Goal: Information Seeking & Learning: Learn about a topic

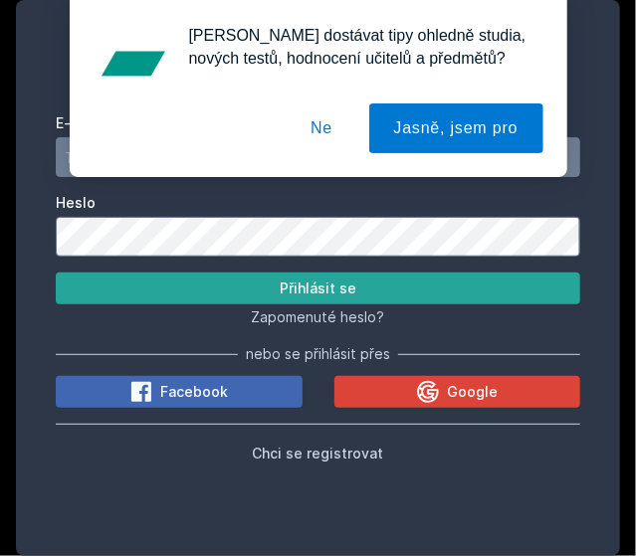
click at [327, 130] on button "Ne" at bounding box center [322, 129] width 72 height 50
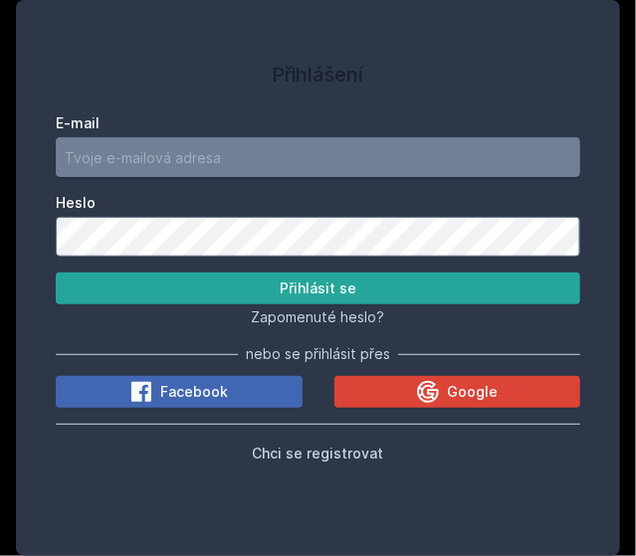
click at [250, 158] on input "E-mail" at bounding box center [318, 157] width 525 height 40
type input "[EMAIL_ADDRESS][DOMAIN_NAME]"
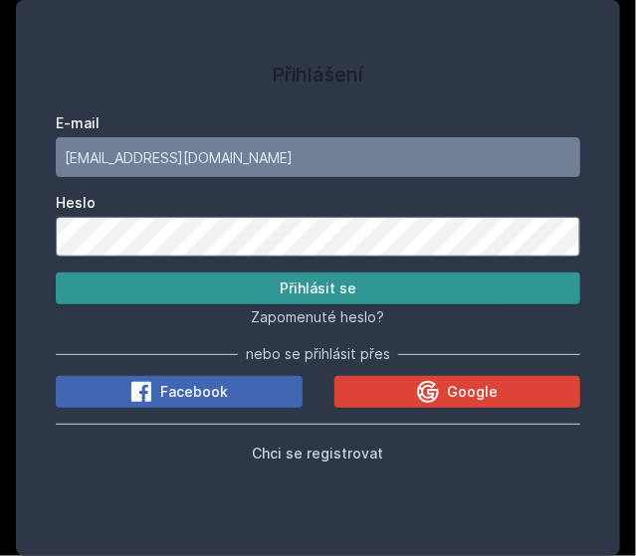
click at [314, 282] on button "Přihlásit se" at bounding box center [318, 289] width 525 height 32
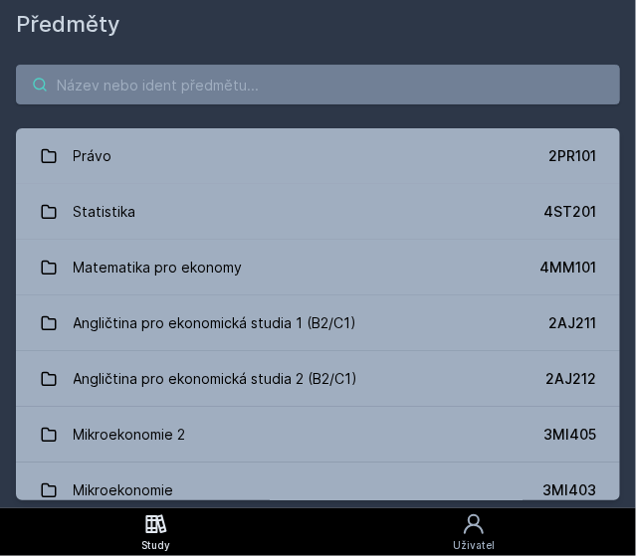
click at [108, 81] on input "search" at bounding box center [318, 85] width 604 height 40
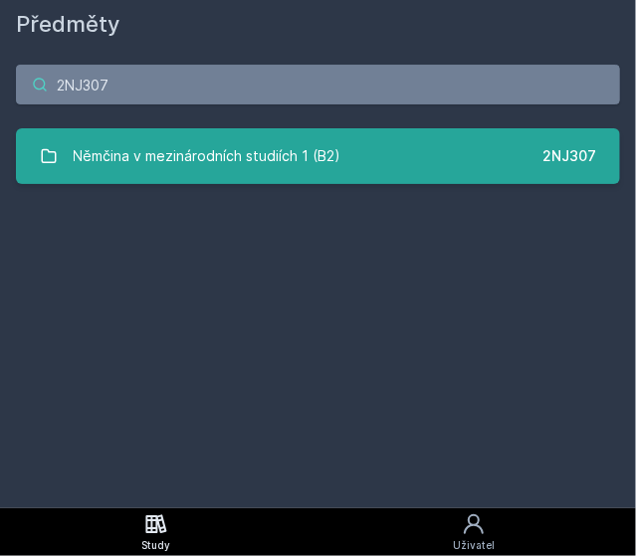
type input "2NJ307"
click at [245, 150] on div "Němčina v mezinárodních studiích 1 (B2)" at bounding box center [208, 156] width 268 height 40
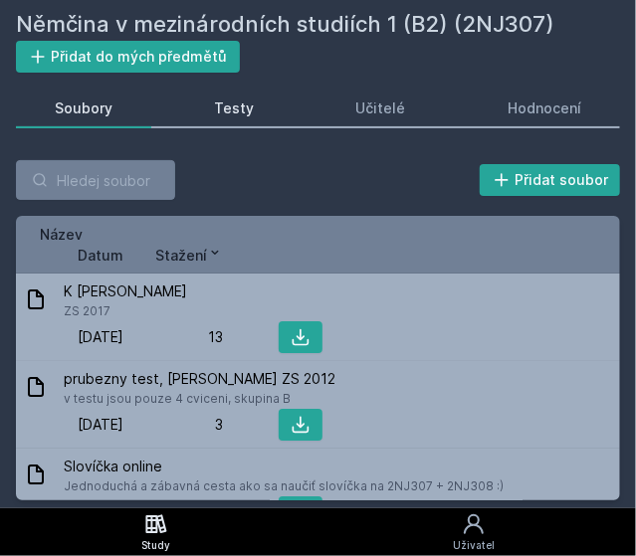
click at [238, 101] on div "Testy" at bounding box center [234, 109] width 40 height 20
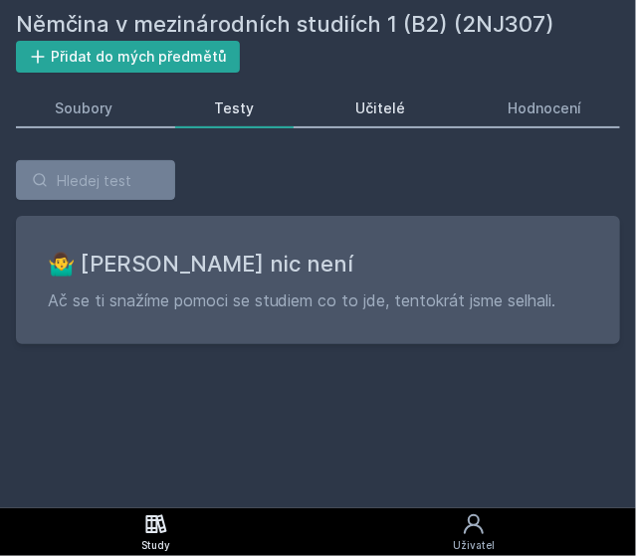
drag, startPoint x: 361, startPoint y: 85, endPoint x: 392, endPoint y: 105, distance: 36.7
click at [392, 105] on div "Němčina v mezinárodních studiích 1 (B2) (2NJ307) Přidat do mých předmětů [GEOGR…" at bounding box center [318, 254] width 604 height 493
click at [392, 105] on div "Učitelé" at bounding box center [381, 109] width 50 height 20
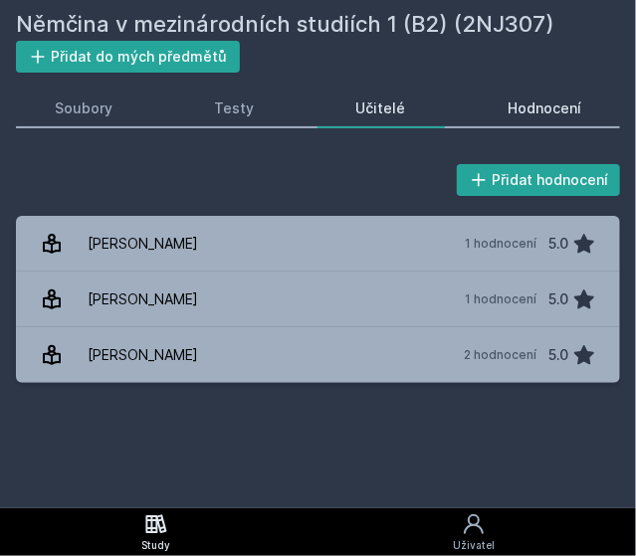
click at [524, 104] on div "Hodnocení" at bounding box center [545, 109] width 74 height 20
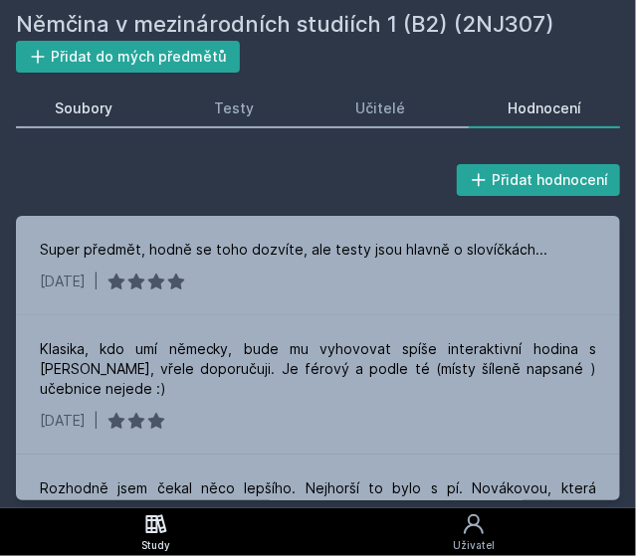
click at [98, 102] on div "Soubory" at bounding box center [84, 109] width 58 height 20
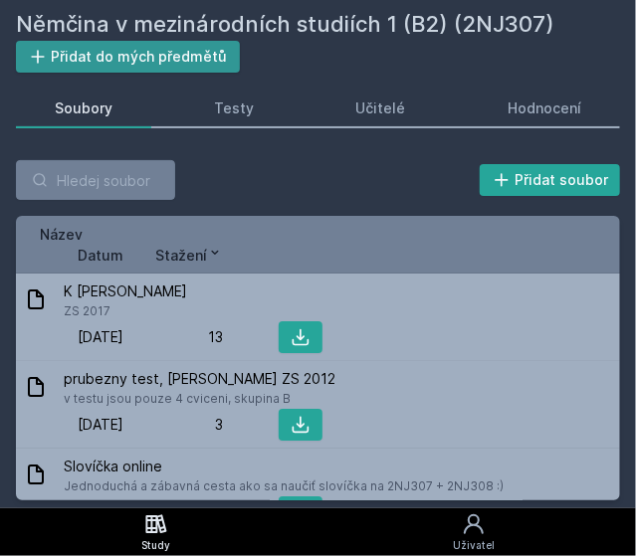
click at [169, 62] on button "Přidat do mých předmětů" at bounding box center [128, 57] width 224 height 32
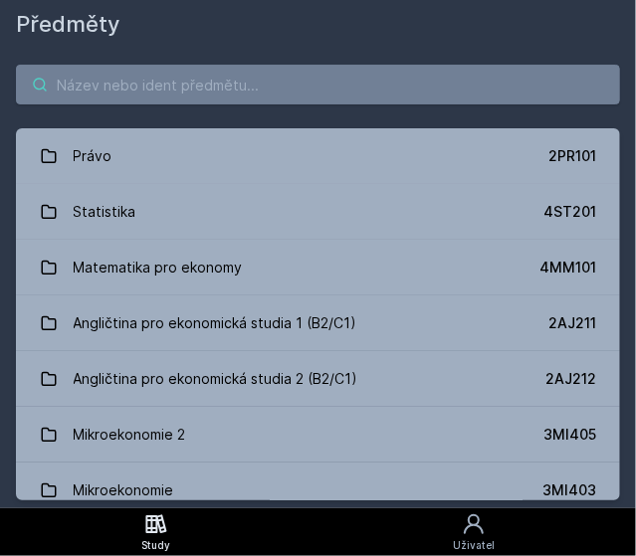
click at [133, 74] on input "search" at bounding box center [318, 85] width 604 height 40
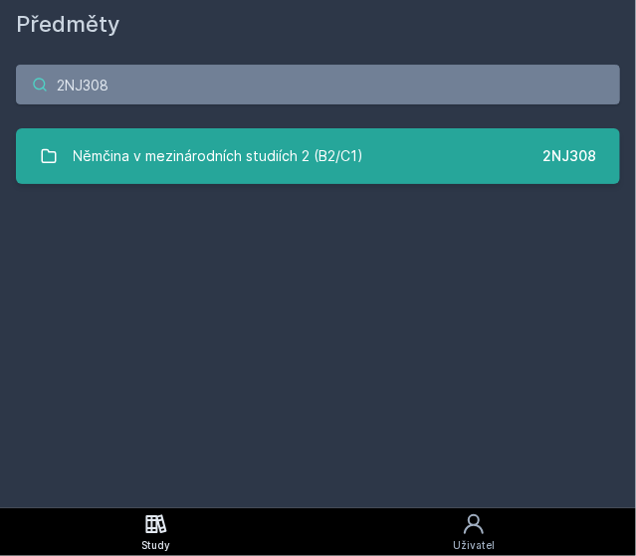
type input "2NJ308"
click at [183, 140] on div "Němčina v mezinárodních studiích 2 (B2/C1)" at bounding box center [219, 156] width 291 height 40
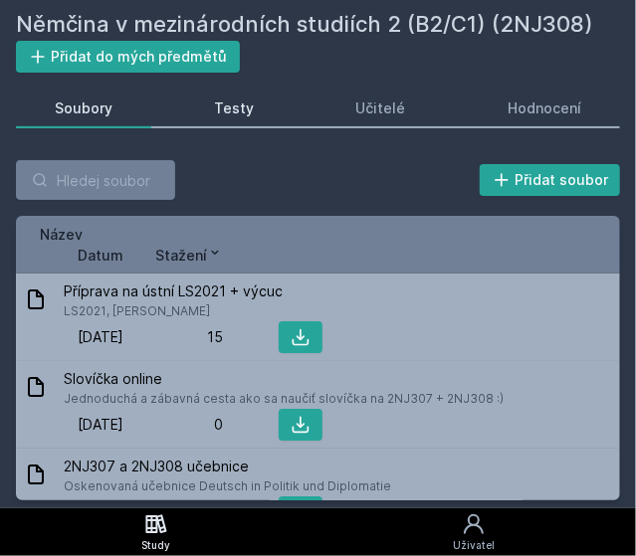
click at [242, 121] on link "Testy" at bounding box center [233, 109] width 117 height 40
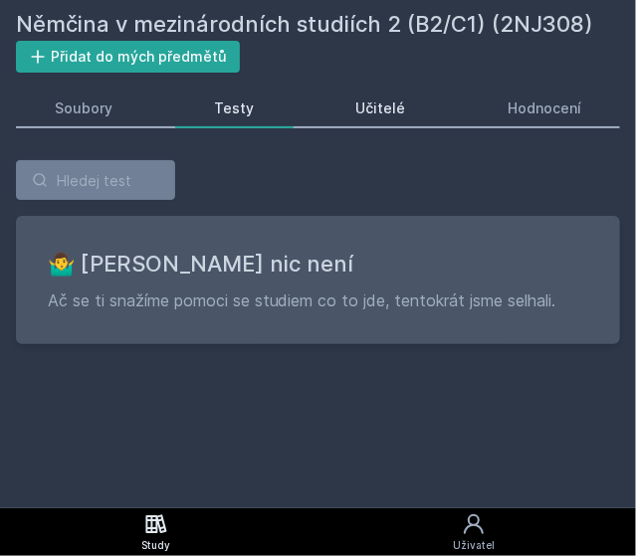
click at [386, 105] on div "Učitelé" at bounding box center [381, 109] width 50 height 20
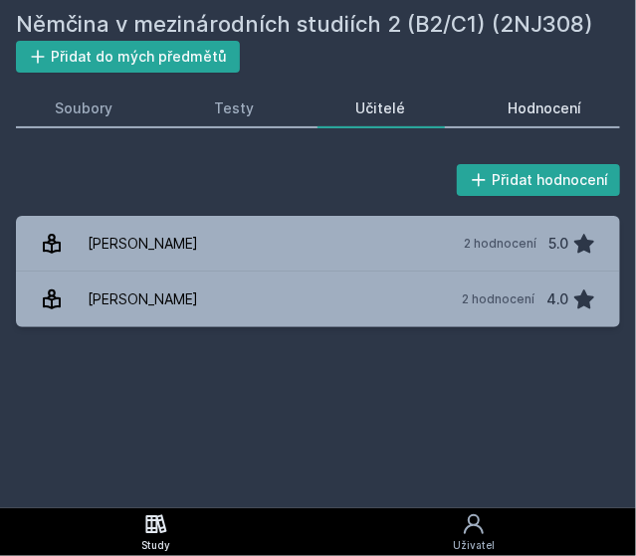
click at [516, 118] on div "Hodnocení" at bounding box center [545, 109] width 74 height 20
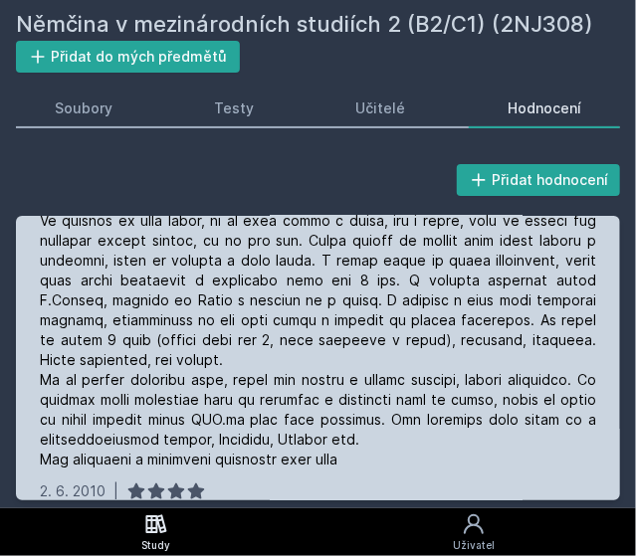
scroll to position [551, 0]
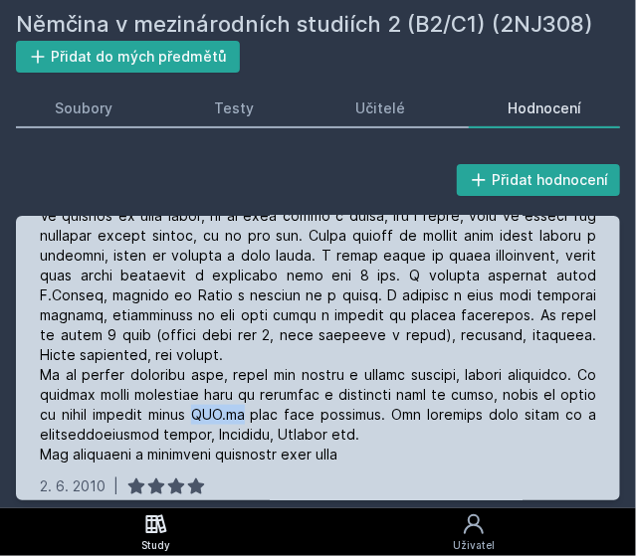
drag, startPoint x: 290, startPoint y: 396, endPoint x: 330, endPoint y: 393, distance: 40.9
click at [330, 393] on div at bounding box center [318, 325] width 556 height 279
copy div "[DOMAIN_NAME]"
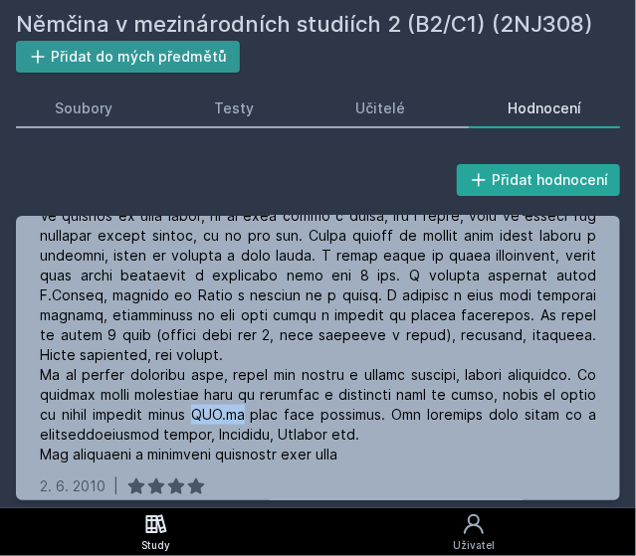
click at [184, 47] on button "Přidat do mých předmětů" at bounding box center [128, 57] width 224 height 32
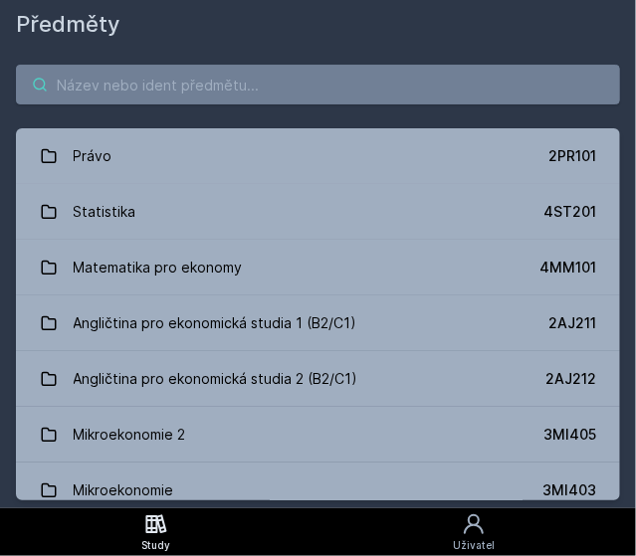
click at [225, 85] on input "search" at bounding box center [318, 85] width 604 height 40
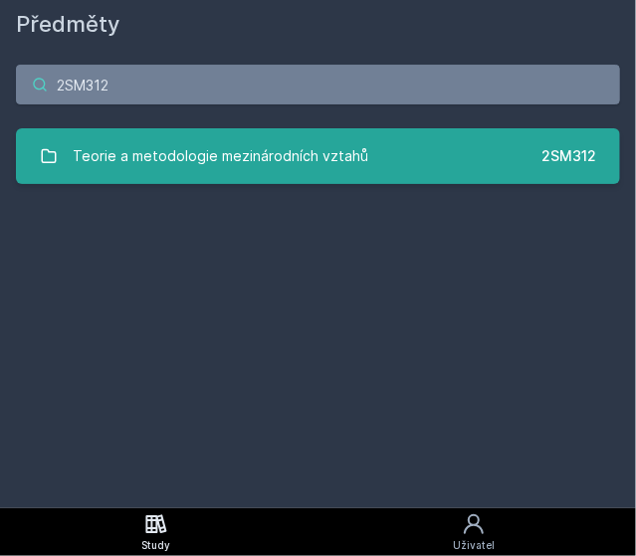
type input "2SM312"
click at [264, 138] on div "Teorie a metodologie mezinárodních vztahů" at bounding box center [222, 156] width 296 height 40
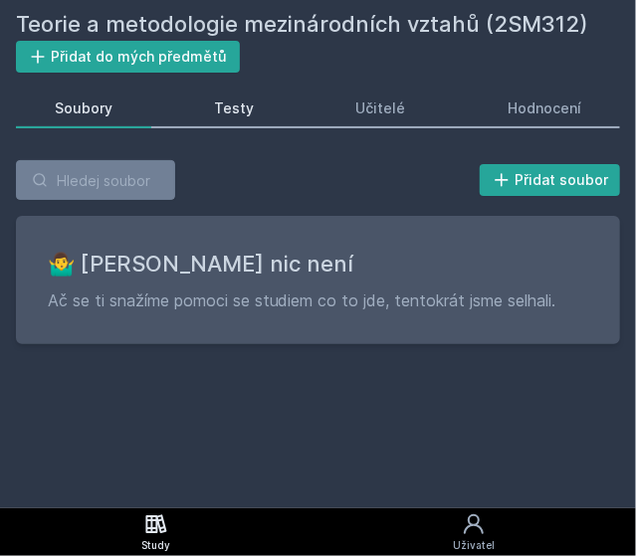
click at [233, 105] on div "Testy" at bounding box center [234, 109] width 40 height 20
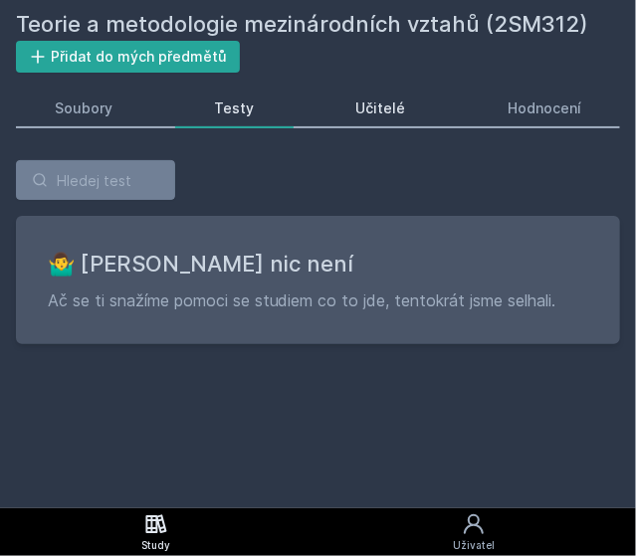
click at [356, 103] on div "Učitelé" at bounding box center [381, 109] width 50 height 20
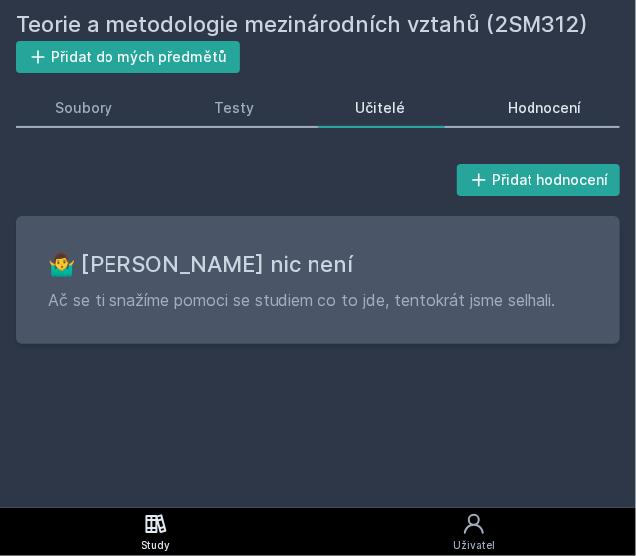
click at [518, 100] on div "Hodnocení" at bounding box center [545, 109] width 74 height 20
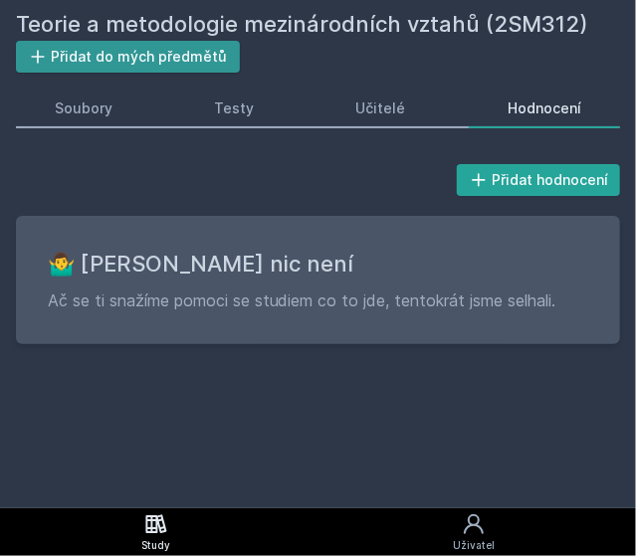
click at [115, 58] on button "Přidat do mých předmětů" at bounding box center [128, 57] width 224 height 32
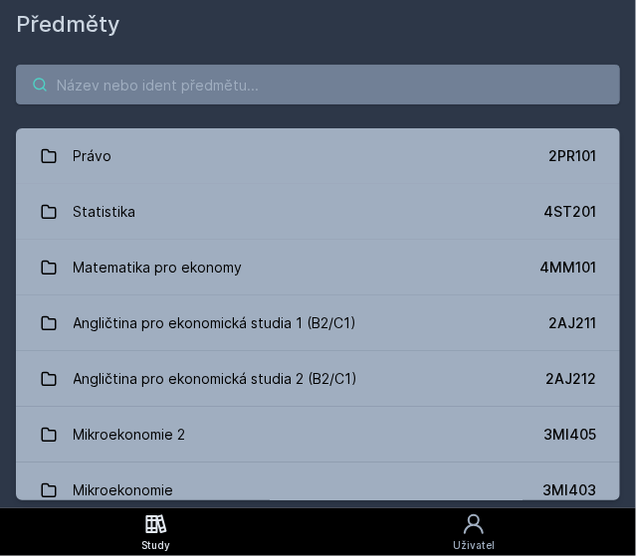
click at [127, 89] on input "search" at bounding box center [318, 85] width 604 height 40
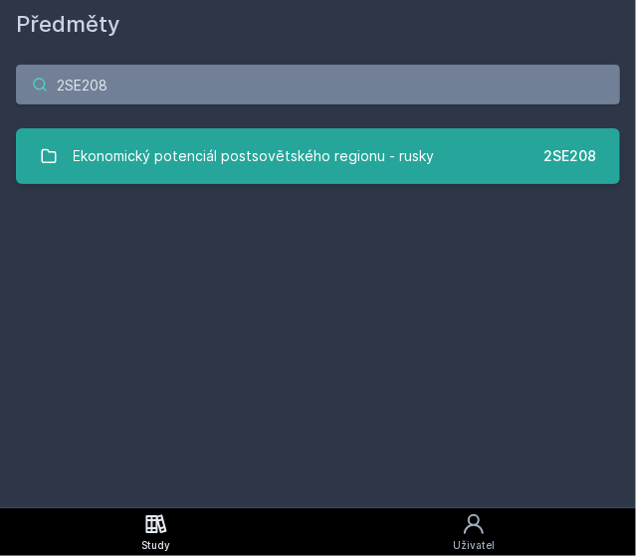
type input "2SE208"
click at [261, 153] on div "Ekonomický potenciál postsovětského regionu - rusky" at bounding box center [254, 156] width 361 height 40
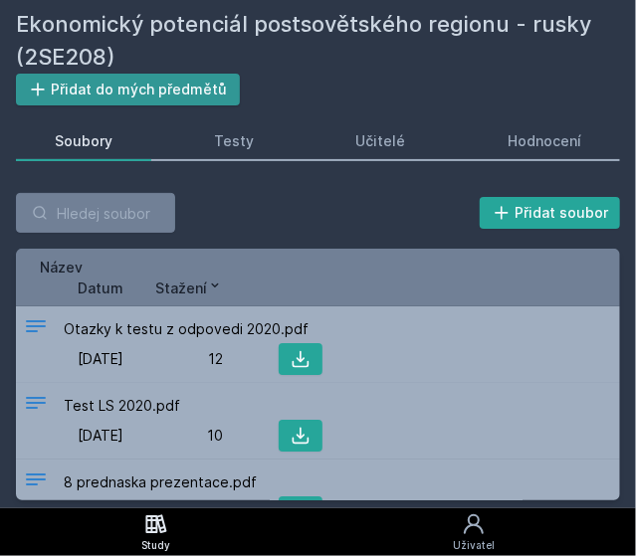
click at [167, 97] on button "Přidat do mých předmětů" at bounding box center [128, 90] width 224 height 32
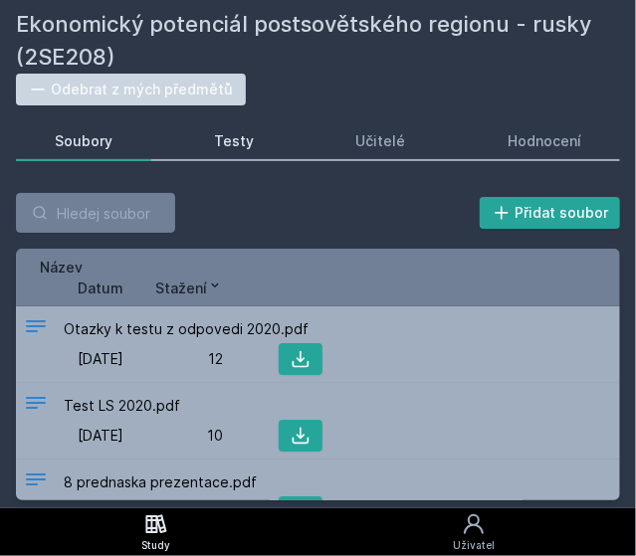
click at [216, 151] on div "Testy" at bounding box center [234, 141] width 40 height 20
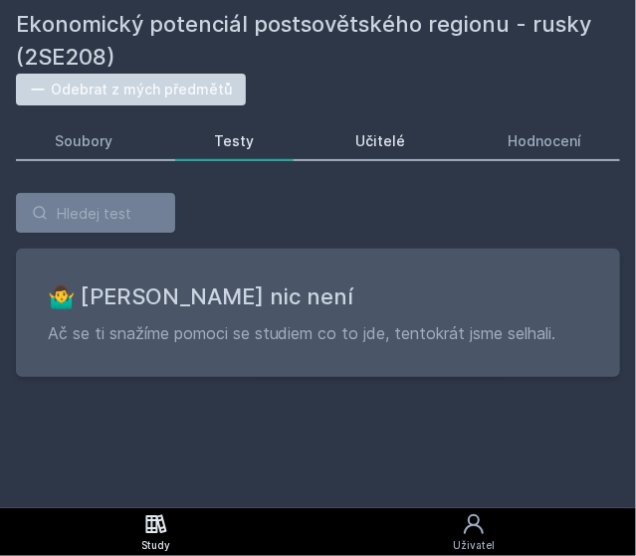
click at [377, 128] on link "Učitelé" at bounding box center [381, 141] width 127 height 40
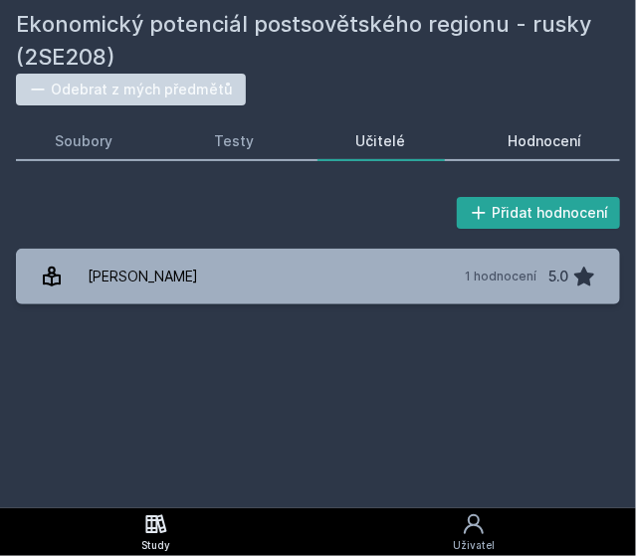
click at [504, 136] on link "Hodnocení" at bounding box center [544, 141] width 151 height 40
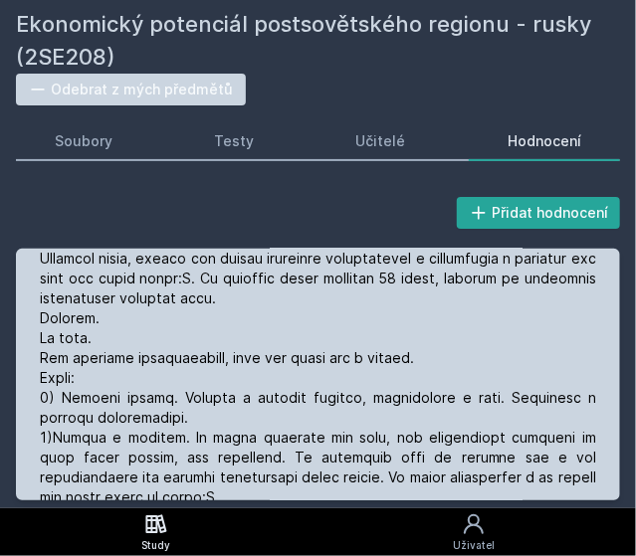
scroll to position [363, 0]
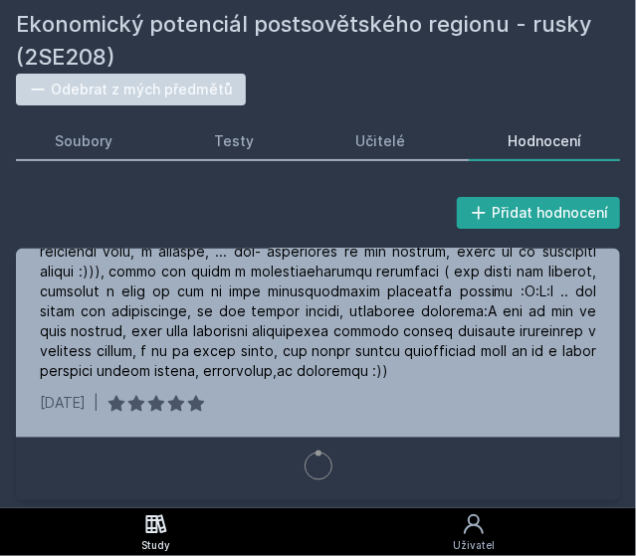
scroll to position [4924, 0]
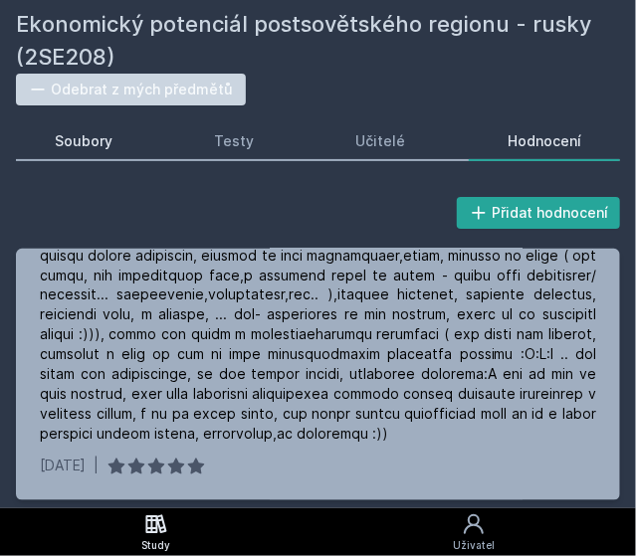
click at [125, 145] on link "Soubory" at bounding box center [83, 141] width 135 height 40
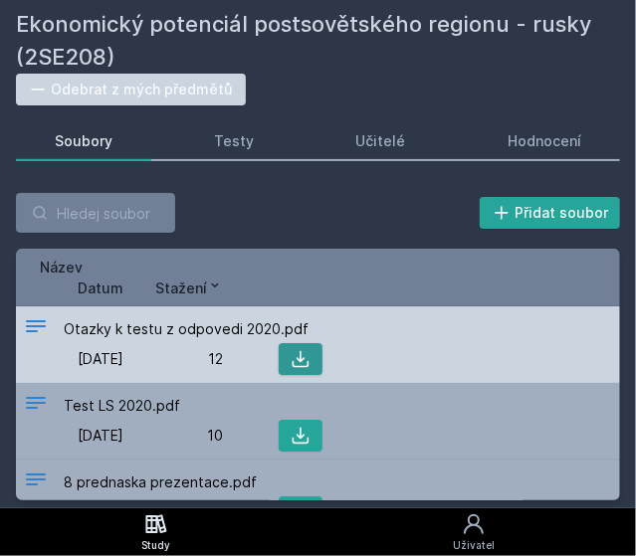
click at [302, 358] on icon at bounding box center [301, 359] width 20 height 20
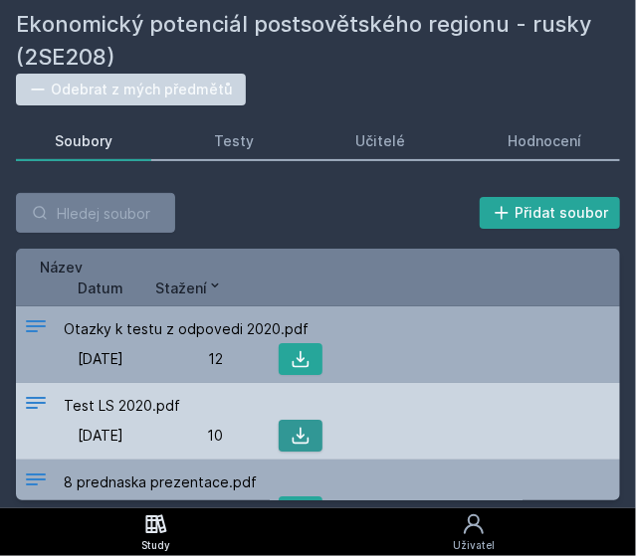
click at [292, 436] on icon at bounding box center [301, 436] width 20 height 20
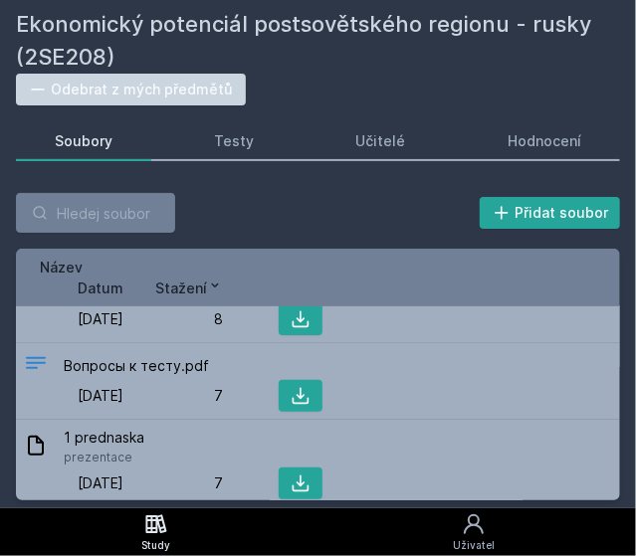
scroll to position [202, 0]
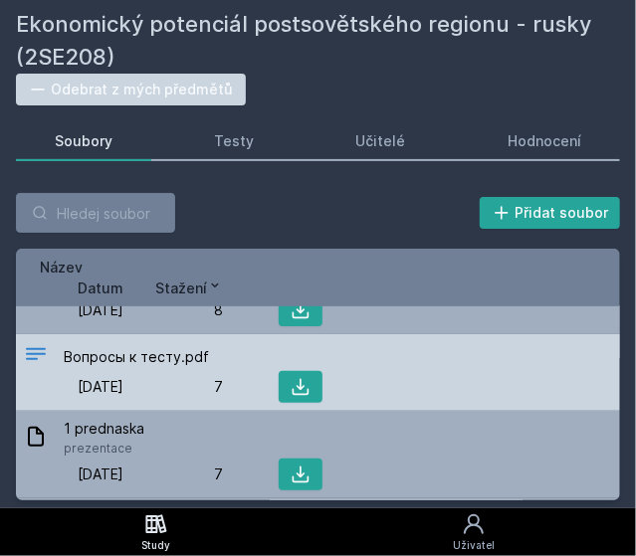
click at [197, 359] on span "Вопросы к тесту.pdf" at bounding box center [136, 357] width 145 height 20
click at [301, 393] on icon at bounding box center [301, 387] width 20 height 20
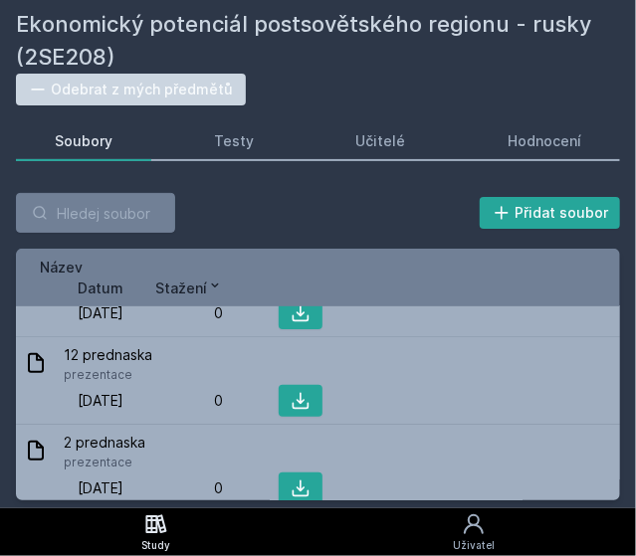
scroll to position [2208, 0]
